Goal: Find specific page/section: Find specific page/section

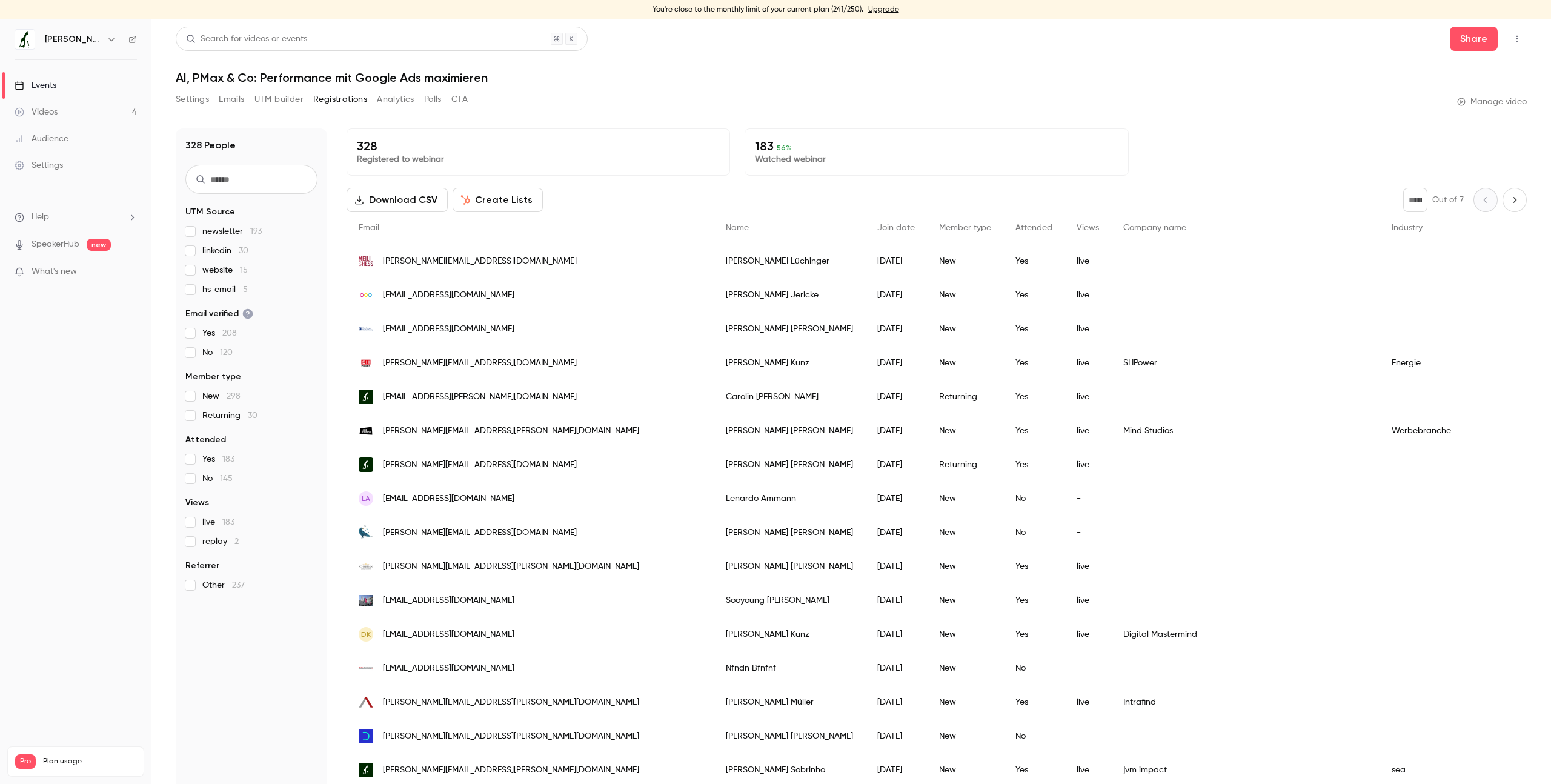
click at [800, 151] on p "183 56 %" at bounding box center [936, 146] width 363 height 15
click at [782, 150] on p "183 56 %" at bounding box center [936, 146] width 363 height 15
click at [843, 151] on p "183 56 %" at bounding box center [936, 146] width 363 height 15
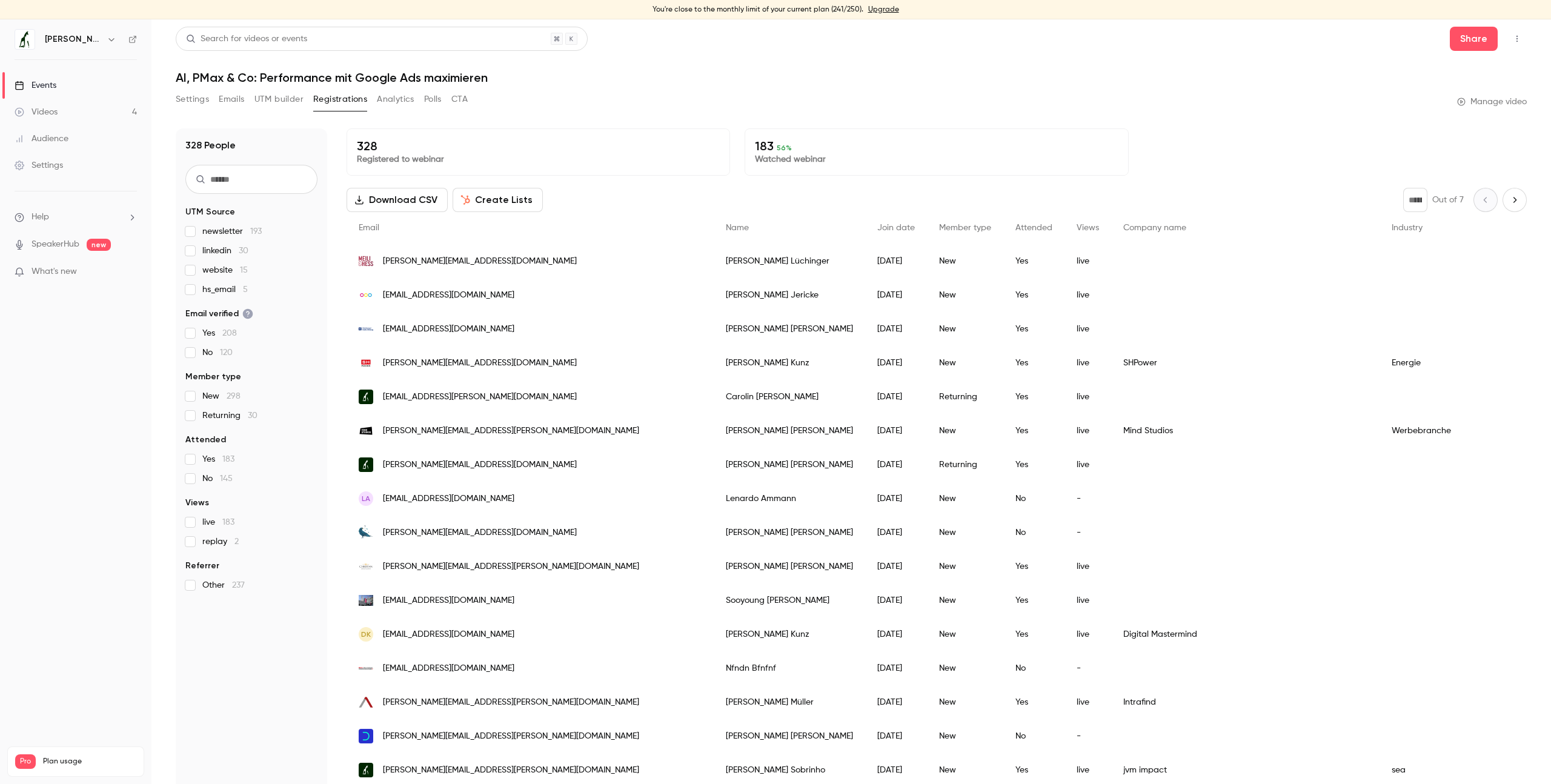
click at [228, 178] on input "text" at bounding box center [251, 180] width 132 height 29
type input "******"
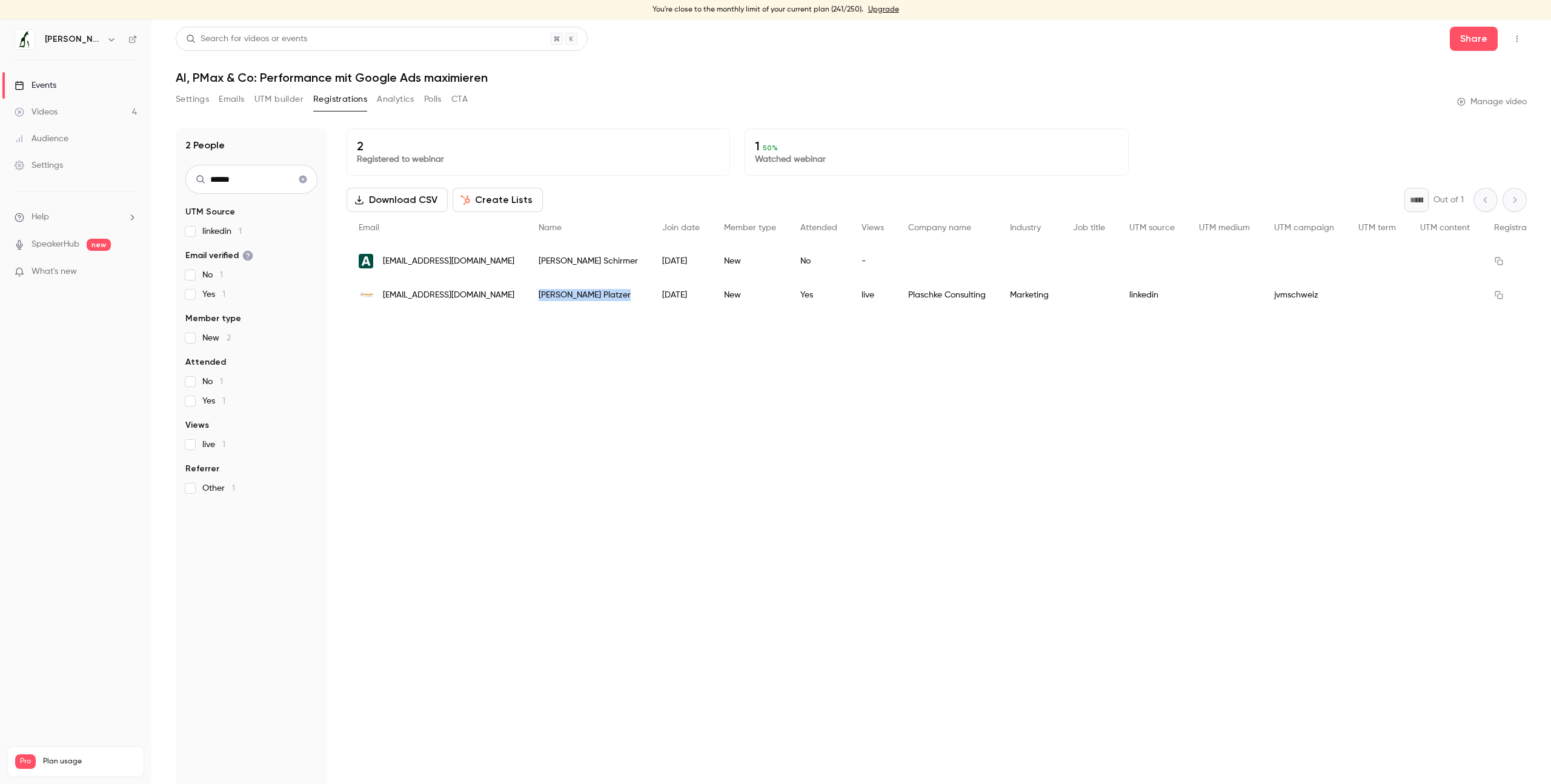
copy div "[PERSON_NAME]"
drag, startPoint x: 609, startPoint y: 293, endPoint x: 551, endPoint y: 295, distance: 58.0
click at [551, 295] on div "[PERSON_NAME]" at bounding box center [588, 294] width 123 height 34
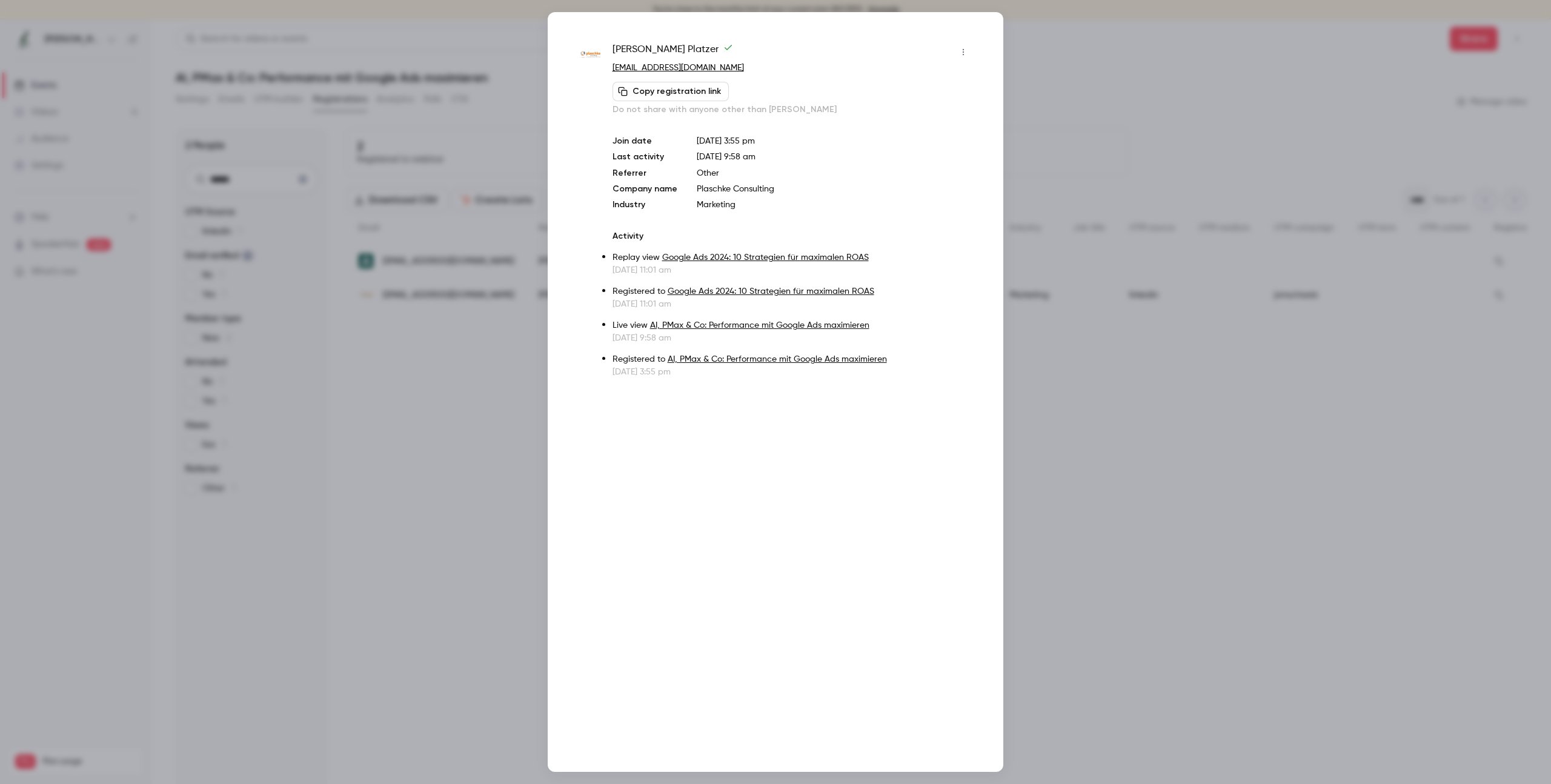
click at [385, 212] on div at bounding box center [776, 392] width 1551 height 784
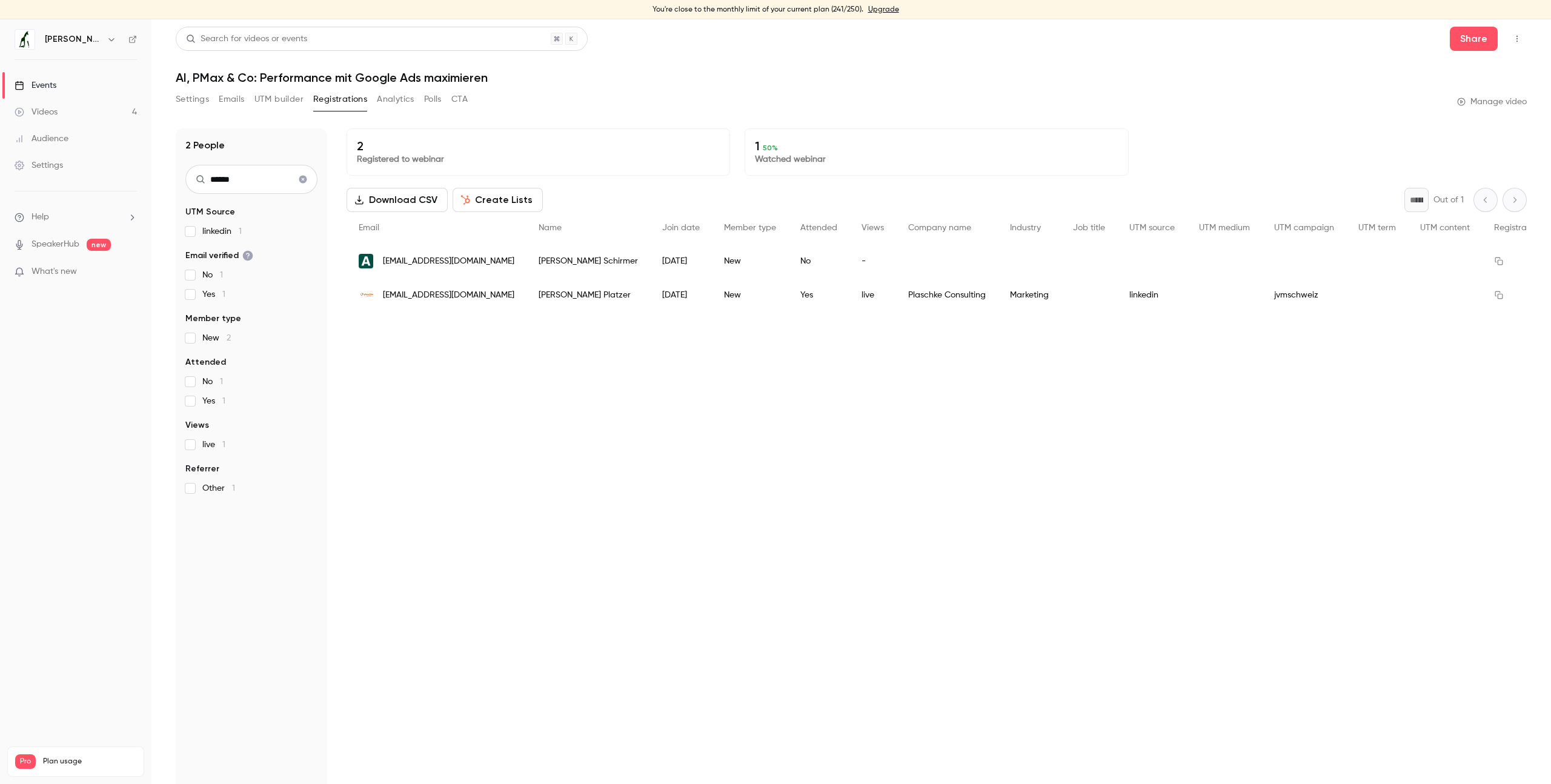
click at [334, 189] on div "2 People ****** UTM Source linkedin 1 Email verified No 1 Yes 1 Member type New…" at bounding box center [852, 459] width 1352 height 663
click at [316, 179] on input "******" at bounding box center [251, 180] width 132 height 29
click at [311, 179] on button "Clear search" at bounding box center [303, 179] width 20 height 20
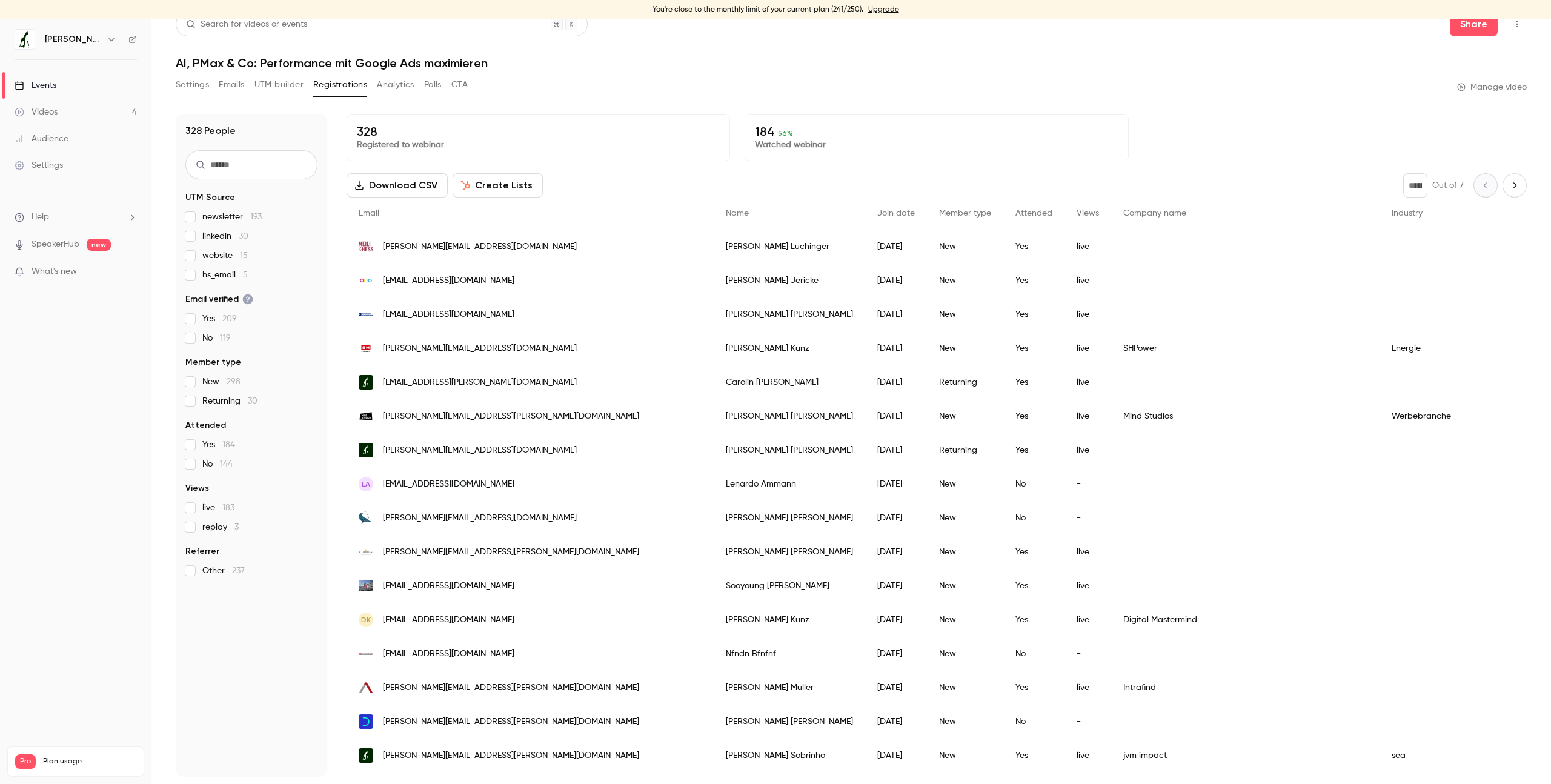
click at [1077, 213] on span "Views" at bounding box center [1087, 213] width 22 height 9
click at [1508, 185] on icon "Next page" at bounding box center [1515, 186] width 14 height 10
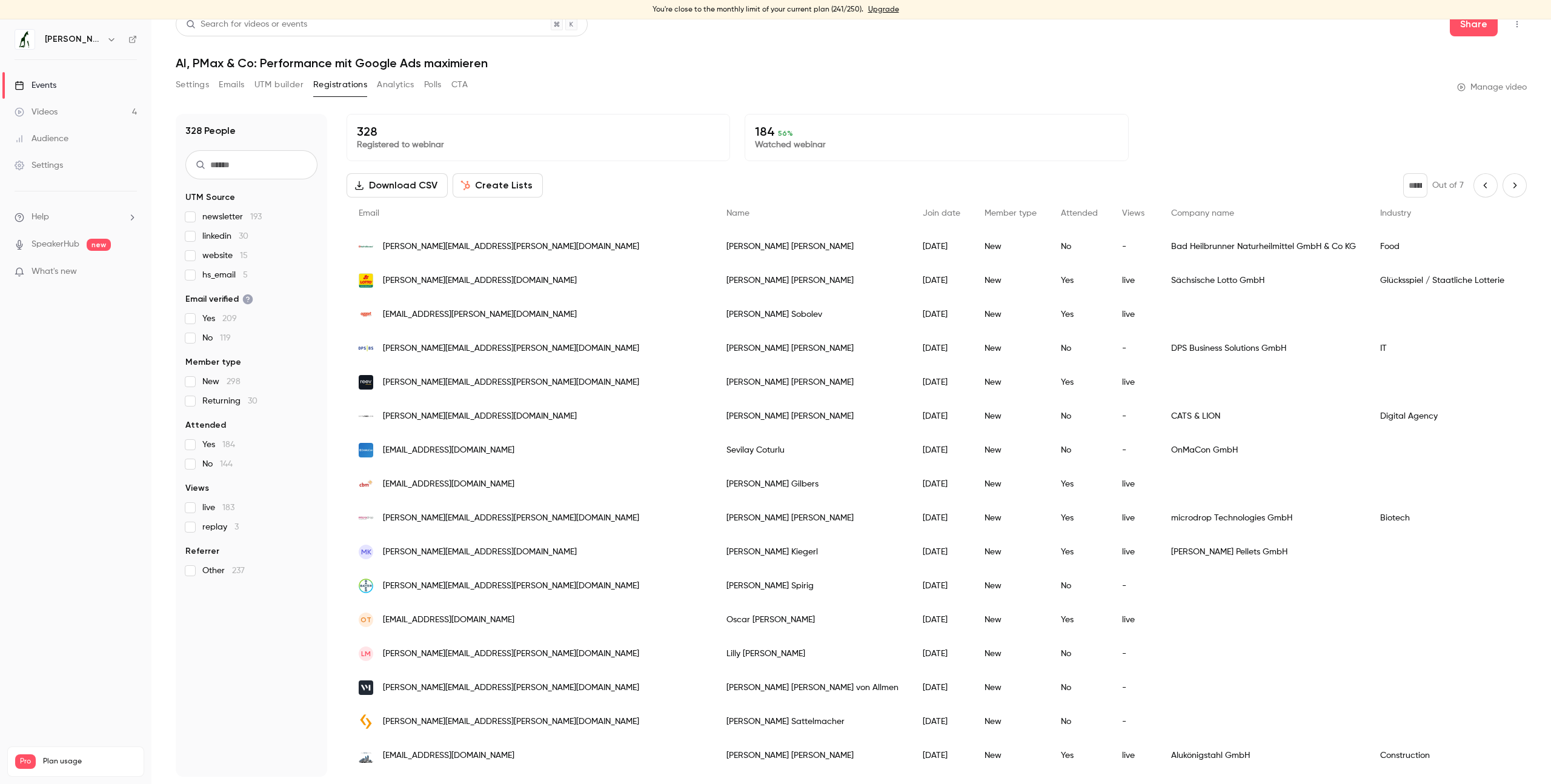
click at [1503, 178] on button "Next page" at bounding box center [1515, 185] width 24 height 24
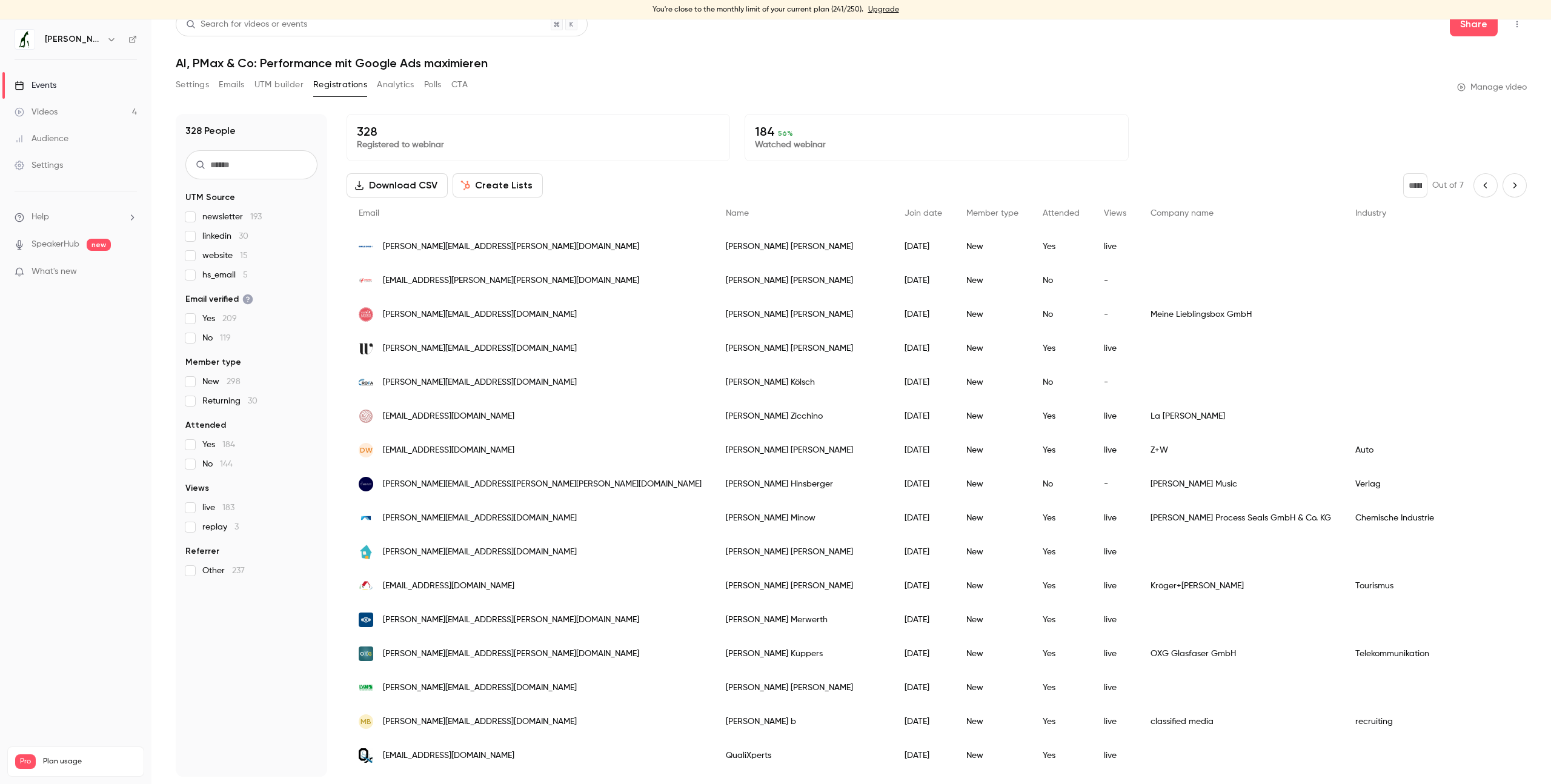
click at [1503, 191] on button "Next page" at bounding box center [1515, 185] width 24 height 24
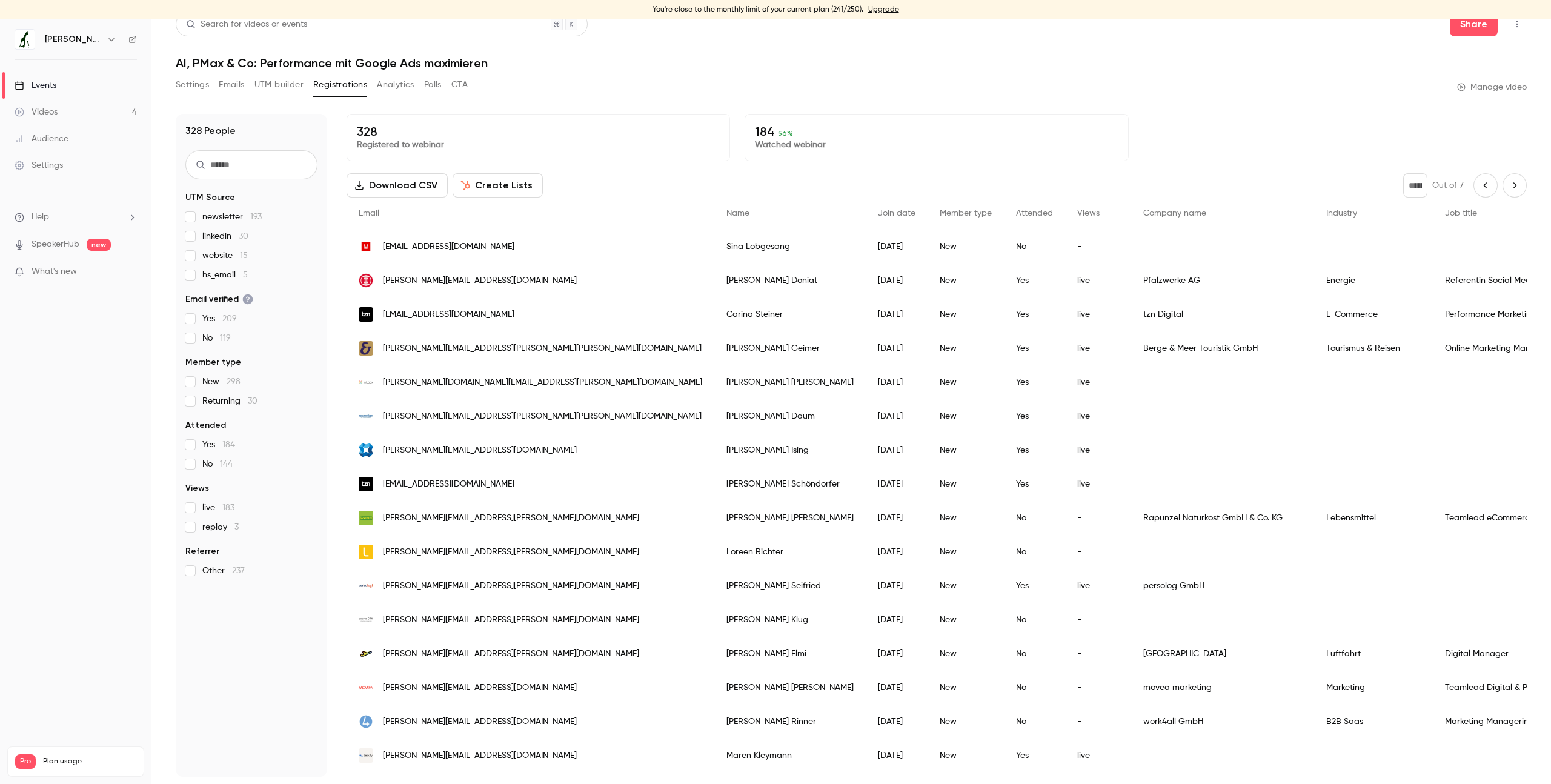
click at [1503, 196] on div "* Out of 7" at bounding box center [1465, 185] width 123 height 24
click at [1508, 186] on icon "Next page" at bounding box center [1515, 186] width 14 height 10
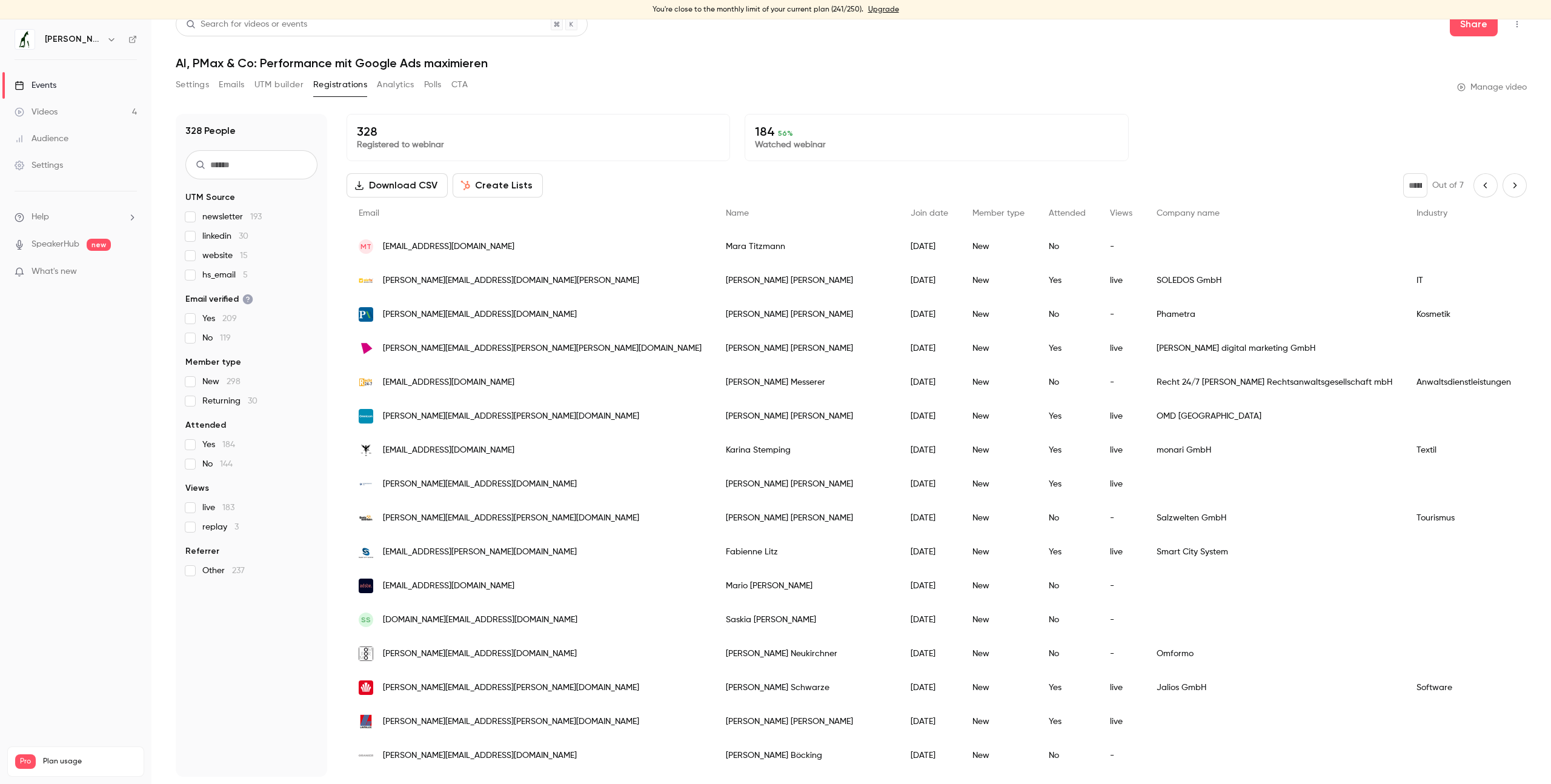
click at [1508, 189] on icon "Next page" at bounding box center [1515, 186] width 14 height 10
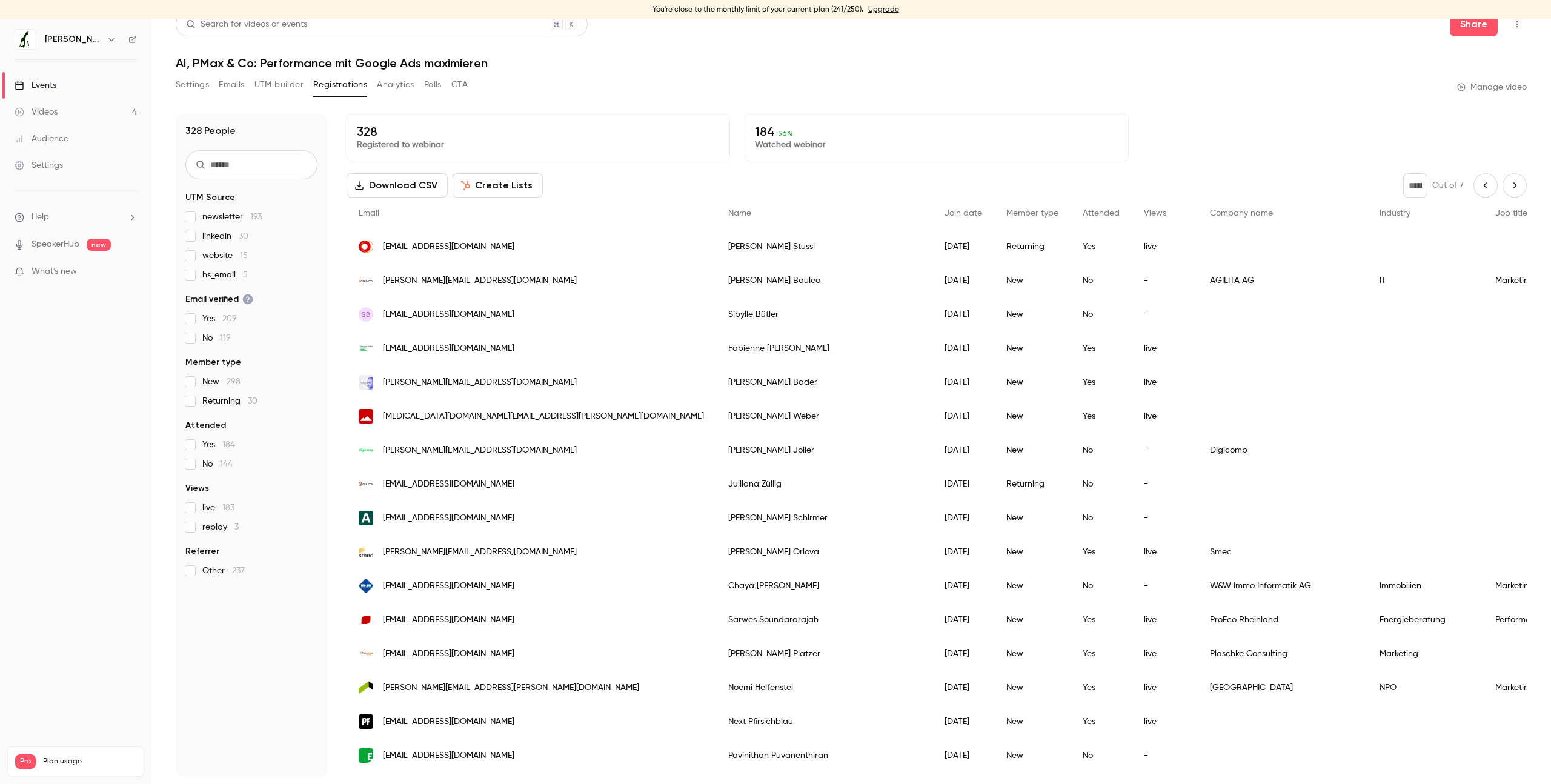
click at [1505, 182] on button "Next page" at bounding box center [1515, 185] width 24 height 24
type input "*"
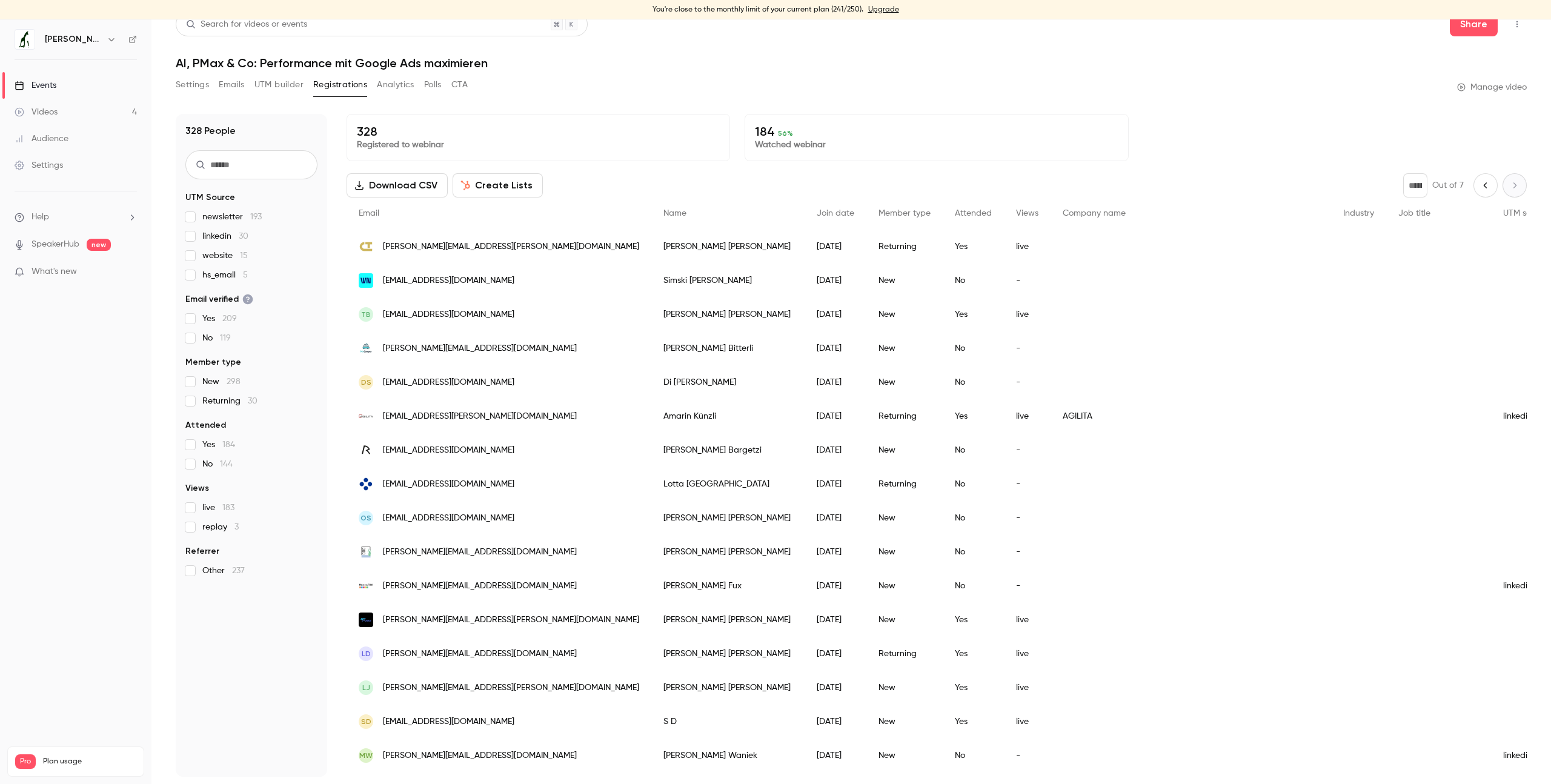
scroll to position [412, 0]
